Goal: Find contact information: Find contact information

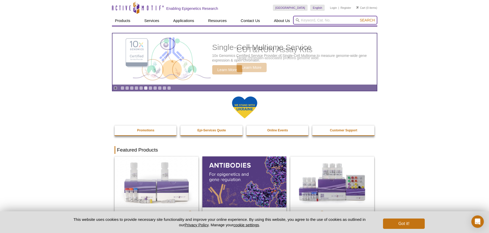
click at [322, 20] on input "search" at bounding box center [335, 20] width 84 height 9
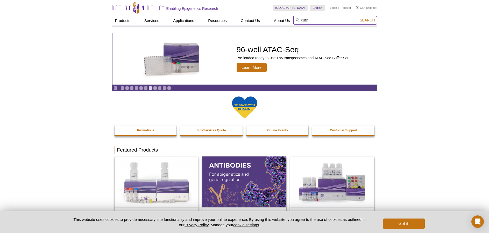
type input "cut&"
click at [358, 18] on button "Search" at bounding box center [367, 20] width 18 height 5
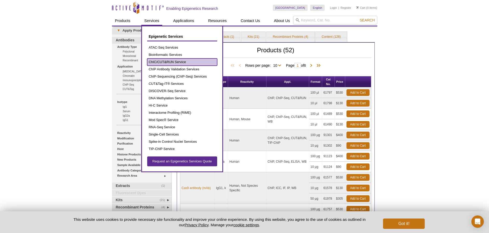
click at [153, 63] on link "ChIC/CUT&RUN Service" at bounding box center [182, 62] width 70 height 7
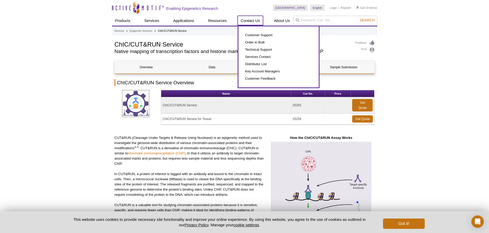
click at [244, 20] on link "Contact Us" at bounding box center [250, 21] width 25 height 10
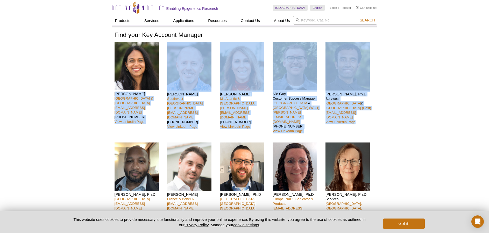
drag, startPoint x: 116, startPoint y: 94, endPoint x: 367, endPoint y: 114, distance: 251.8
click at [367, 114] on div "Nivanka Paranavitana [GEOGRAPHIC_DATA] Area & [GEOGRAPHIC_DATA] [EMAIL_ADDRESS]…" at bounding box center [244, 154] width 260 height 225
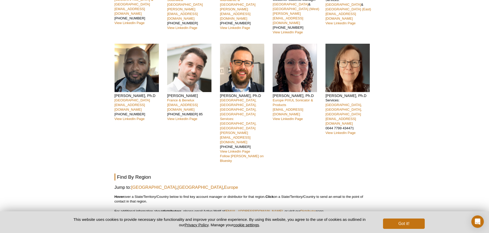
scroll to position [86, 0]
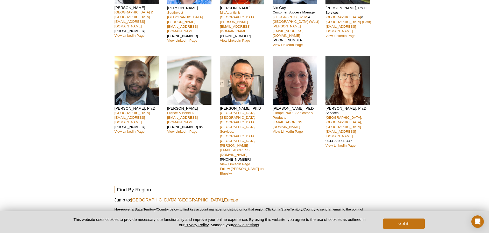
click at [197, 232] on link "contact Active Motif directly" at bounding box center [199, 234] width 41 height 4
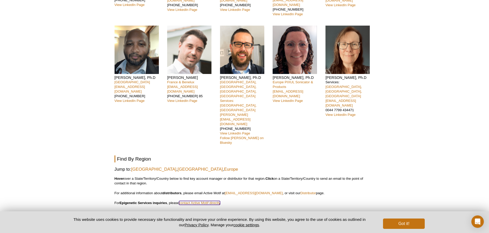
scroll to position [130, 0]
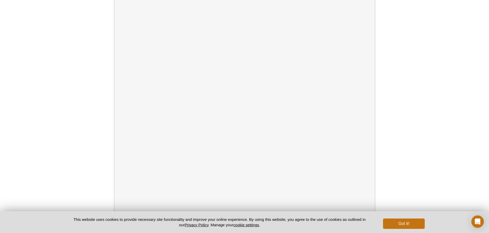
scroll to position [131, 0]
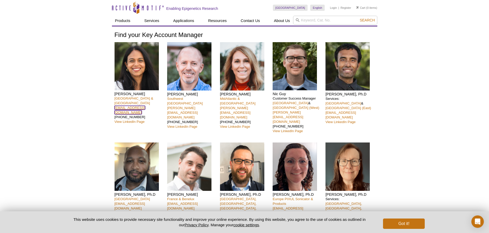
click at [130, 106] on link "[EMAIL_ADDRESS][DOMAIN_NAME]" at bounding box center [129, 110] width 31 height 9
click at [135, 106] on link "[EMAIL_ADDRESS][DOMAIN_NAME]" at bounding box center [129, 110] width 31 height 9
click at [134, 106] on link "[EMAIL_ADDRESS][DOMAIN_NAME]" at bounding box center [129, 110] width 31 height 9
drag, startPoint x: 118, startPoint y: 94, endPoint x: 128, endPoint y: 94, distance: 10.9
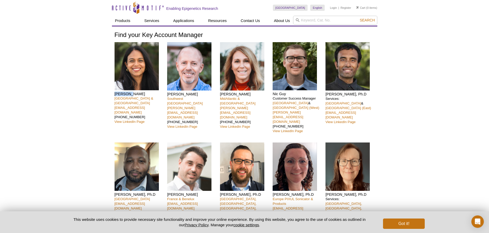
copy h4 "Nivanka"
